Goal: Check status

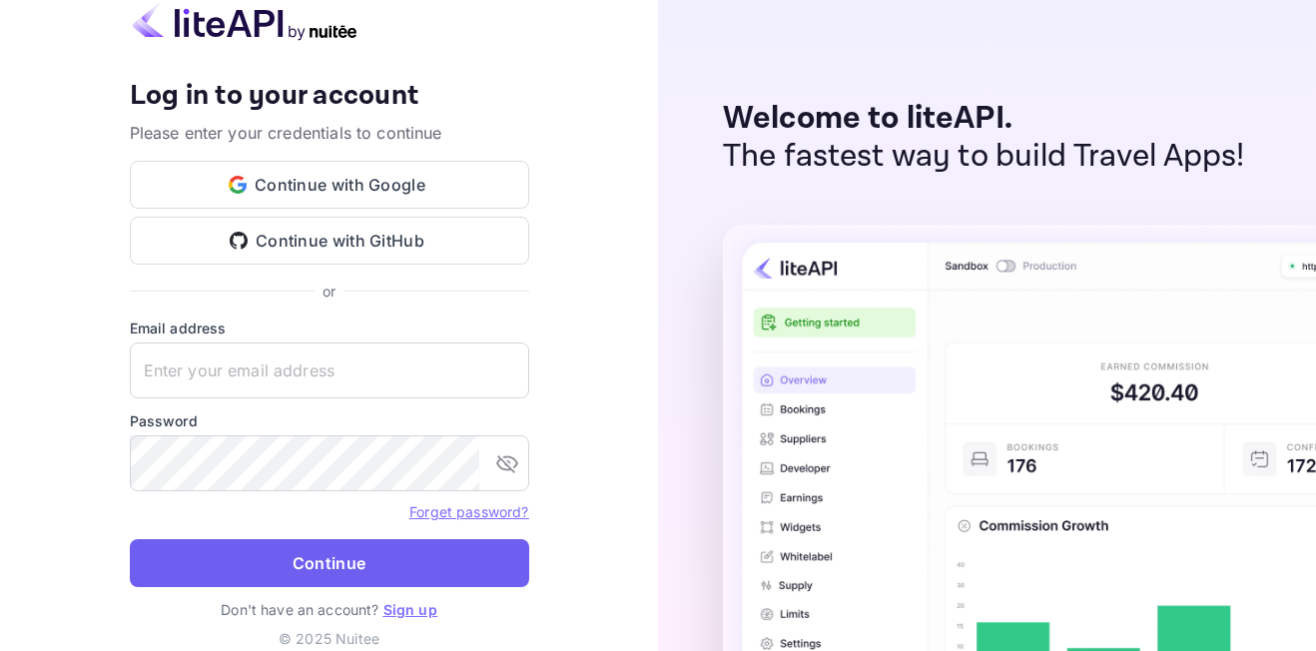
type input "adminpassword_support@yandex-team.ru"
click at [351, 544] on button "Continue" at bounding box center [330, 563] width 400 height 48
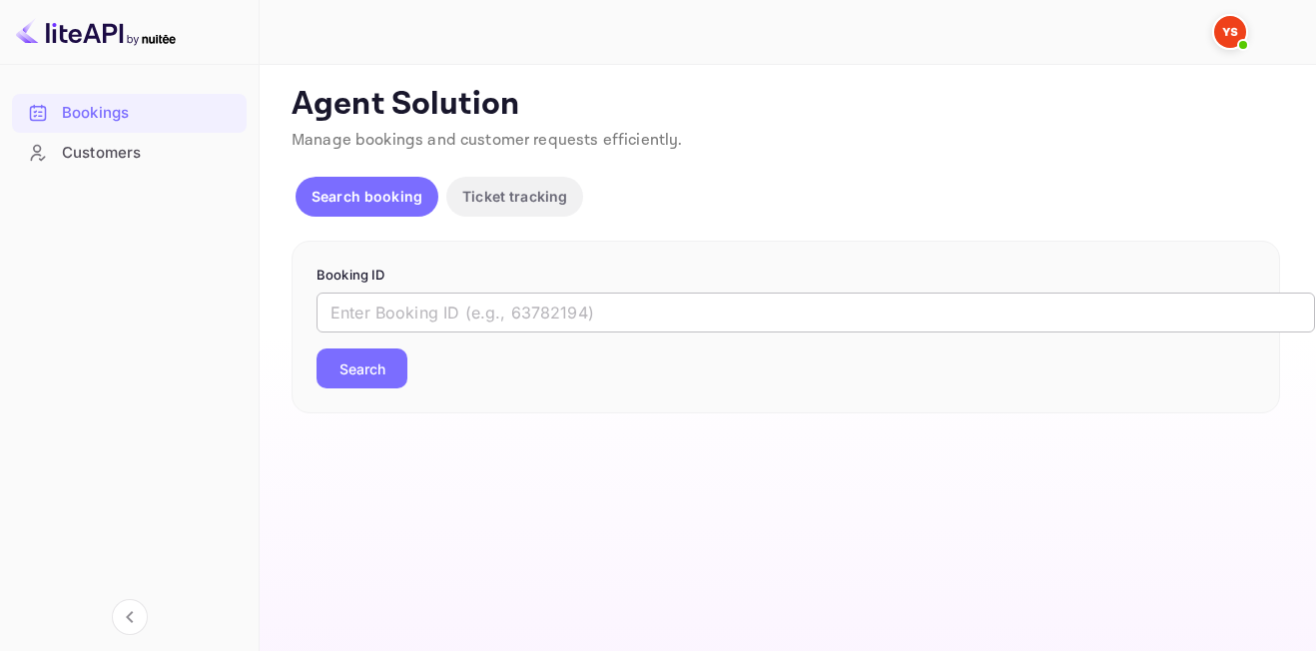
click at [422, 305] on input "text" at bounding box center [816, 313] width 999 height 40
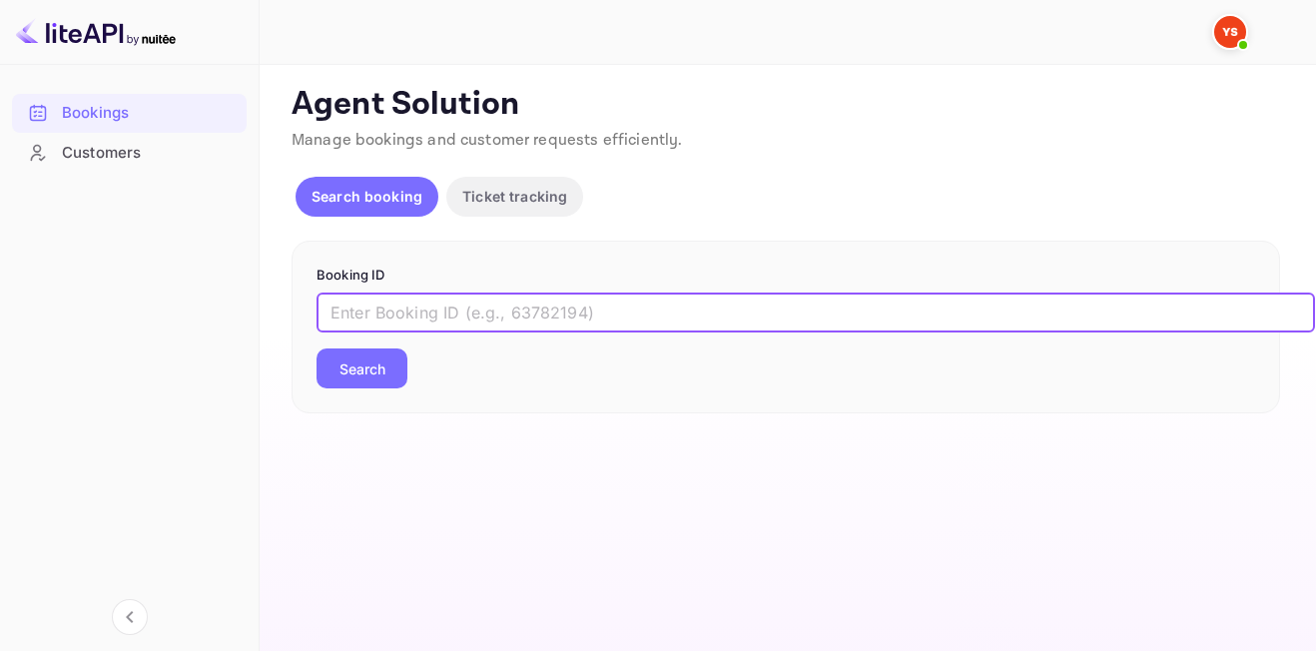
paste input "+86 755 8263 9330"
type input "+86 755 8263 9330"
drag, startPoint x: 514, startPoint y: 307, endPoint x: 160, endPoint y: 299, distance: 354.7
click at [164, 299] on div "Bookings Customers Now you can check your travel website directly from the link…" at bounding box center [658, 325] width 1316 height 651
click at [461, 308] on input "text" at bounding box center [816, 313] width 999 height 40
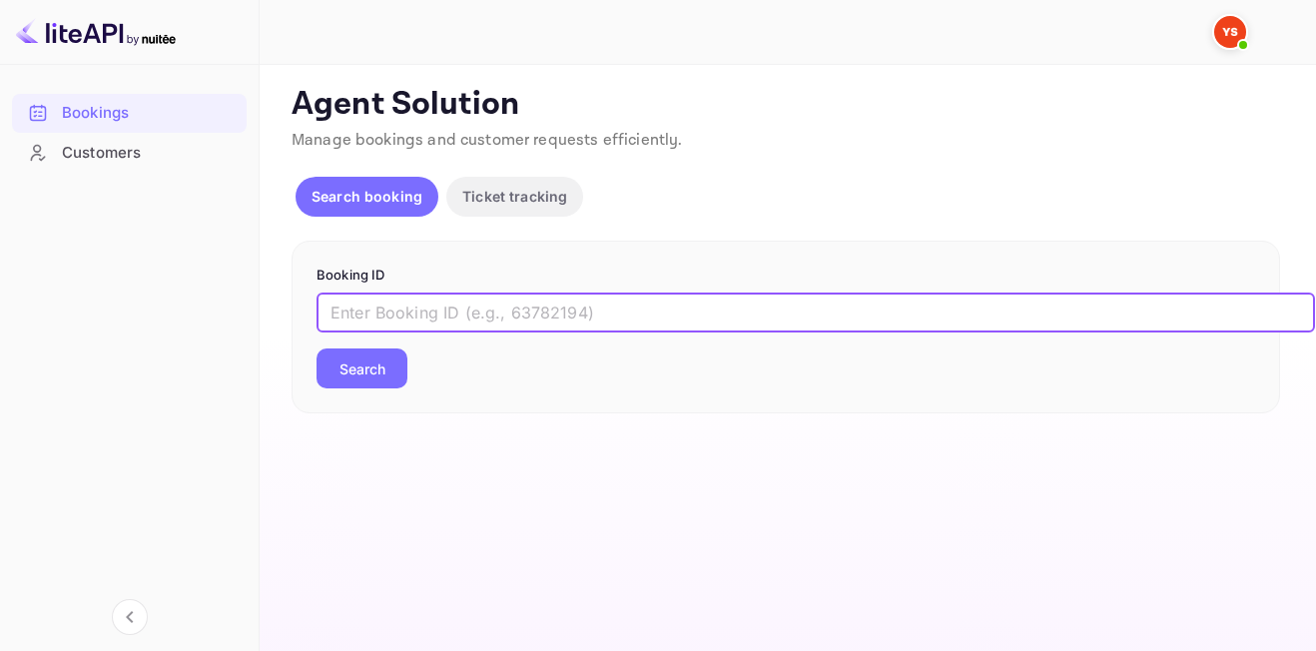
paste input "9139875"
type input "9139875"
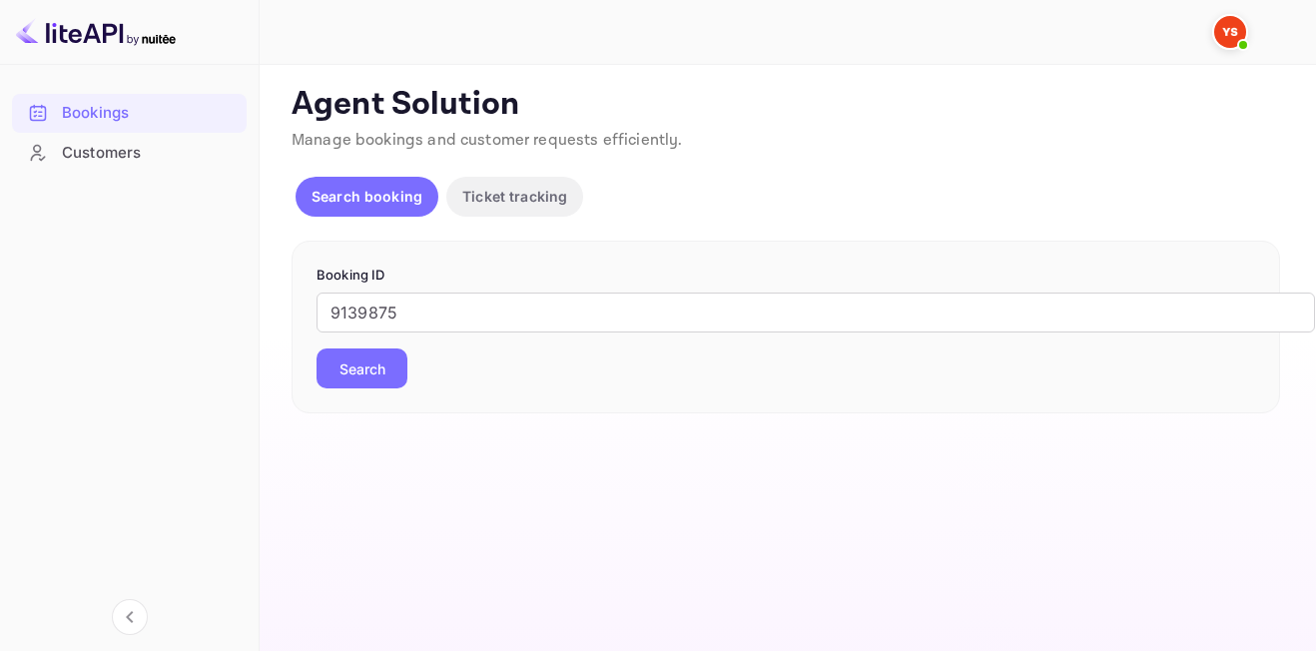
click at [341, 378] on button "Search" at bounding box center [362, 369] width 91 height 40
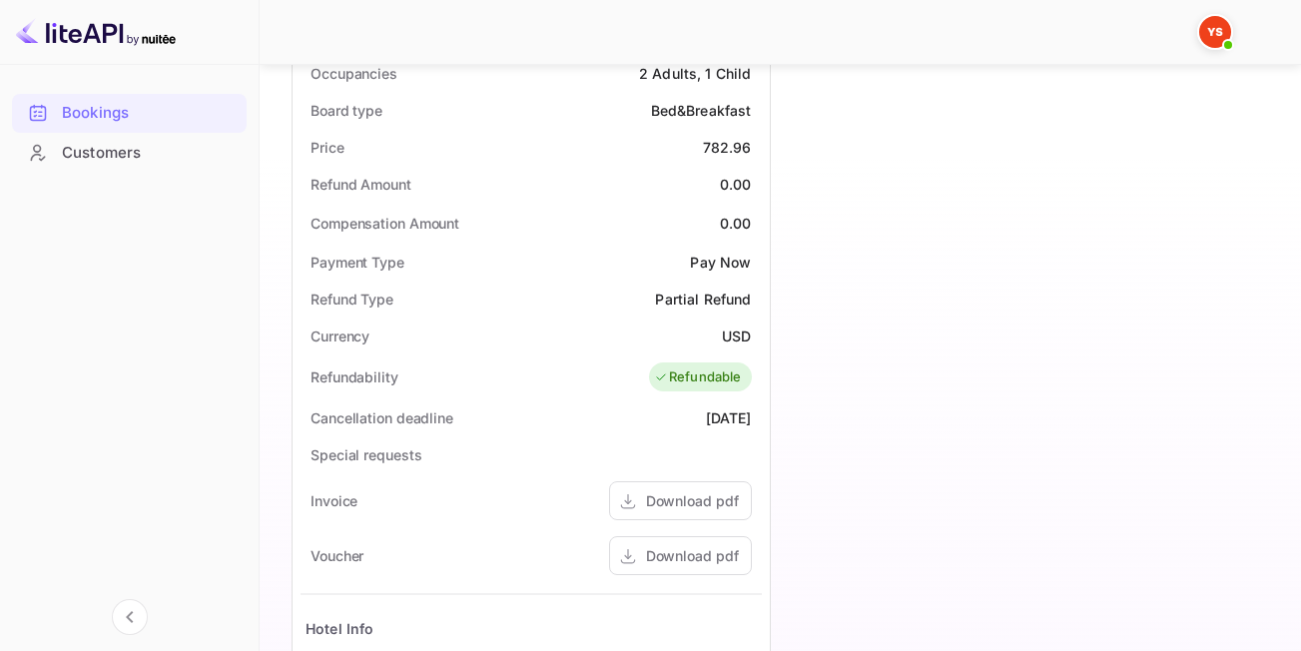
scroll to position [599, 0]
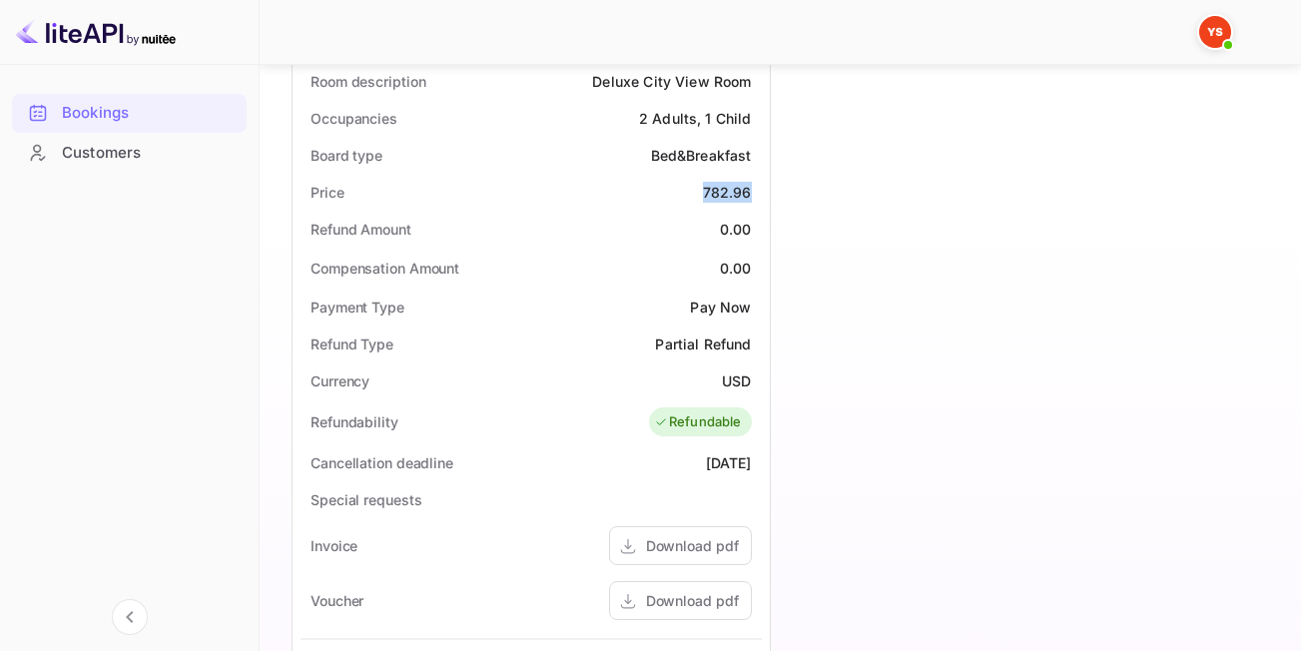
drag, startPoint x: 701, startPoint y: 187, endPoint x: 751, endPoint y: 189, distance: 50.0
click at [751, 189] on div "Price 782.96" at bounding box center [531, 192] width 461 height 37
copy div "782.96"
click at [875, 291] on div "Timeline Booking confirmed # 3947202 Supplier ID: 9139875 28 Aug 2025 22:57 Mes…" at bounding box center [1018, 278] width 495 height 1497
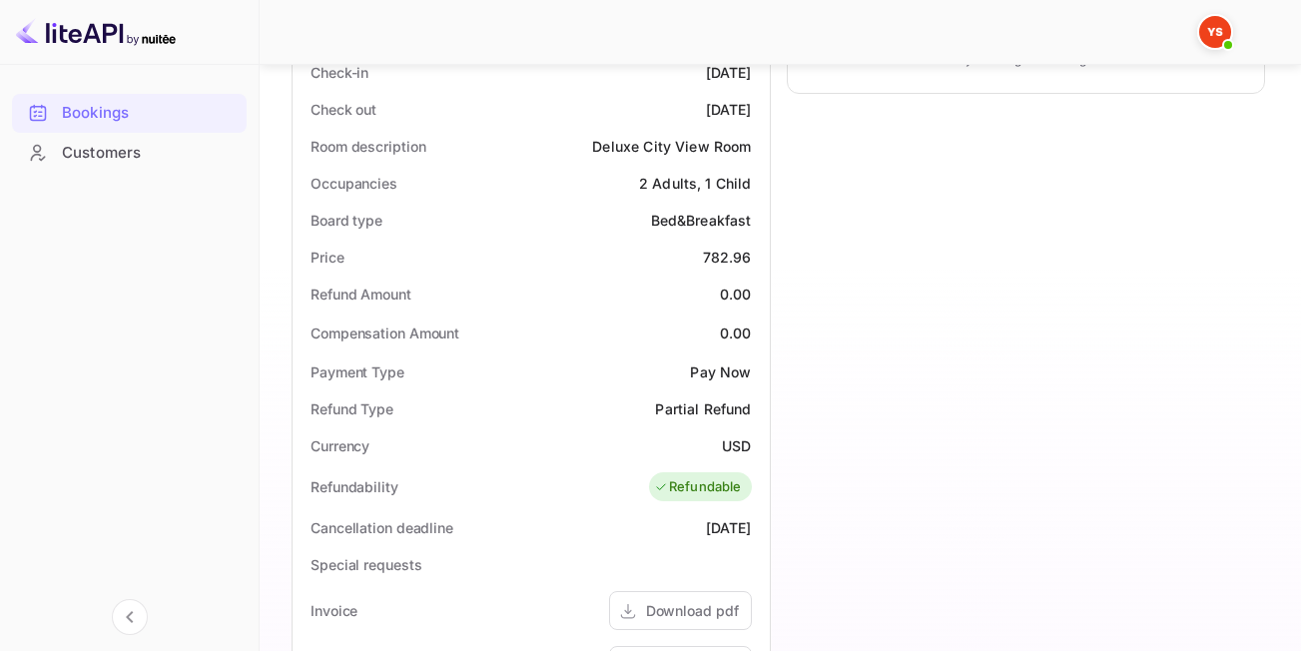
scroll to position [499, 0]
